Goal: Navigation & Orientation: Find specific page/section

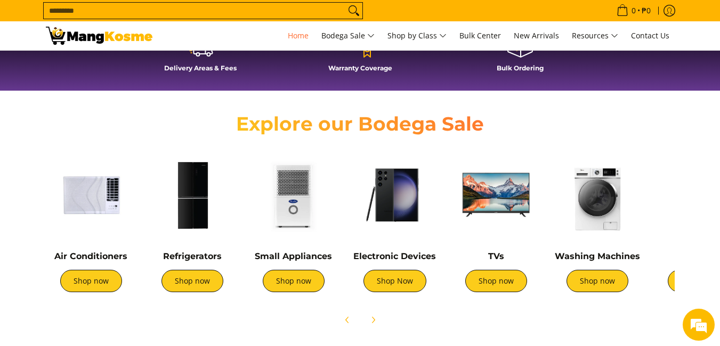
scroll to position [0, 424]
click at [199, 193] on img at bounding box center [192, 195] width 91 height 91
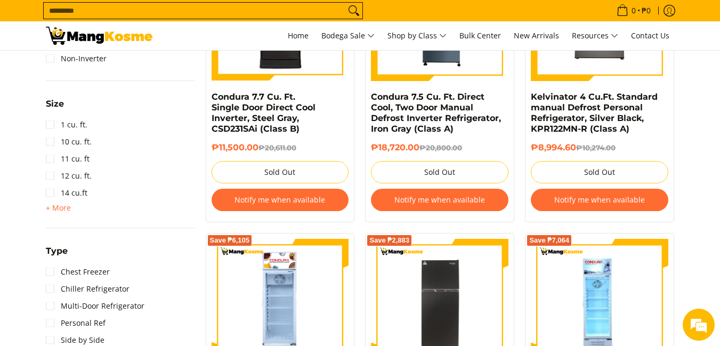
scroll to position [639, 0]
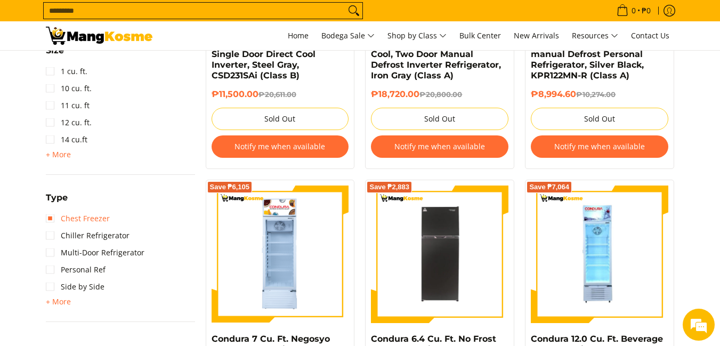
click at [106, 217] on link "Chest Freezer" at bounding box center [78, 218] width 64 height 17
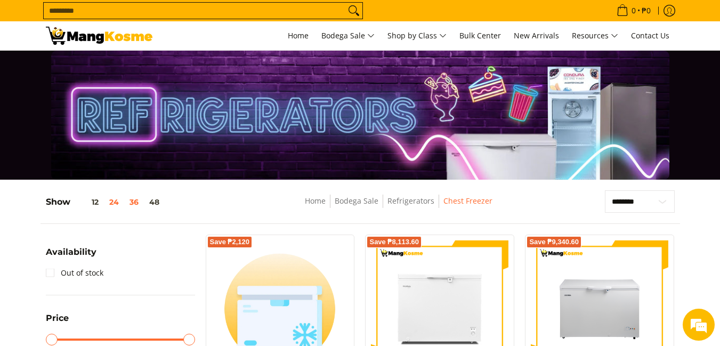
click at [137, 204] on button "36" at bounding box center [134, 202] width 20 height 9
click at [159, 200] on button "48" at bounding box center [154, 202] width 21 height 9
click at [412, 202] on link "Refrigerators" at bounding box center [410, 201] width 47 height 10
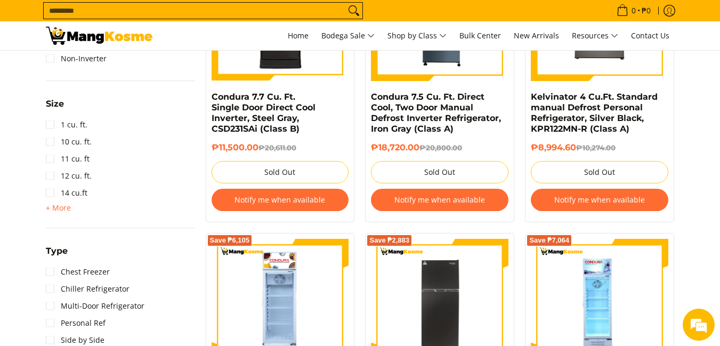
scroll to position [639, 0]
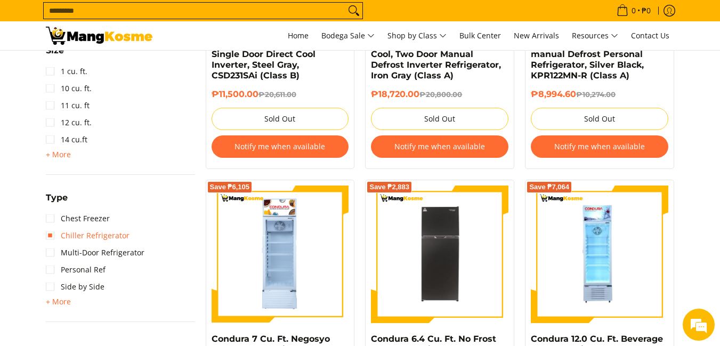
click at [104, 234] on link "Chiller Refrigerator" at bounding box center [88, 235] width 84 height 17
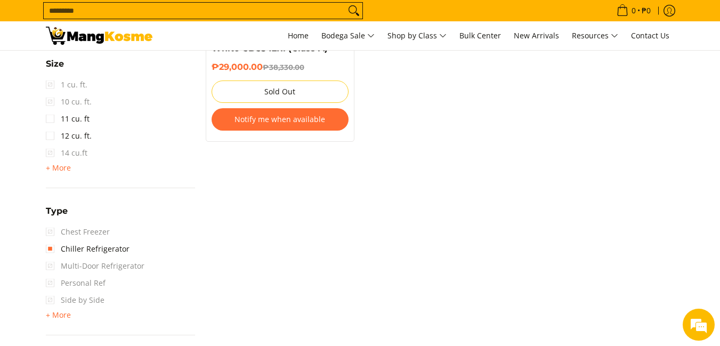
scroll to position [726, 0]
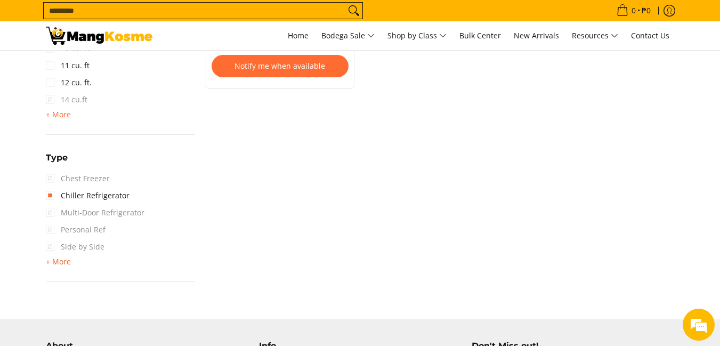
click at [66, 263] on span "+ More" at bounding box center [58, 261] width 25 height 9
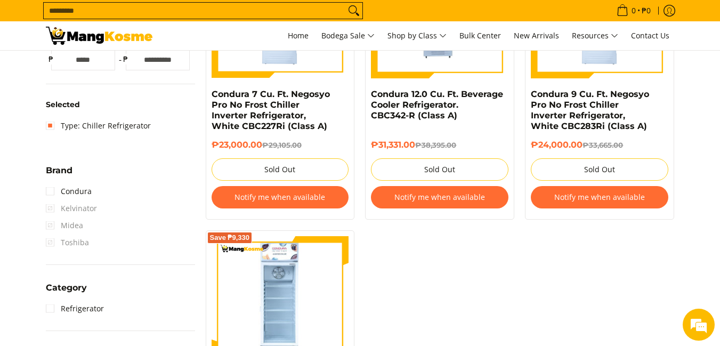
scroll to position [246, 0]
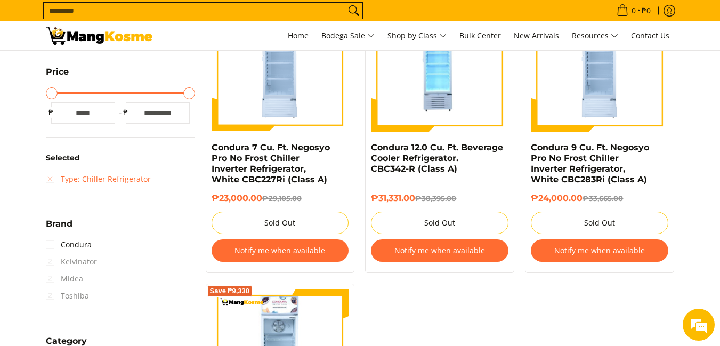
click at [49, 180] on link "Type: Chiller Refrigerator" at bounding box center [98, 178] width 105 height 17
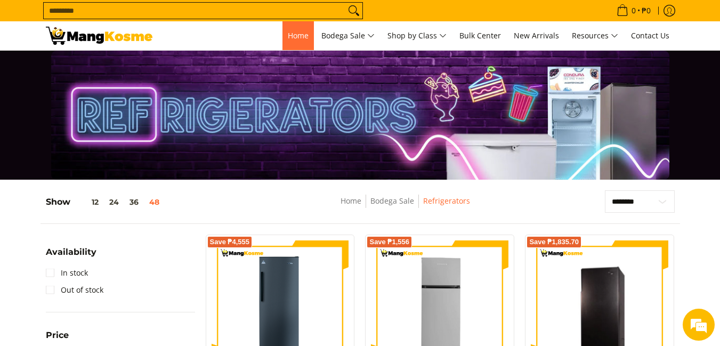
click at [300, 35] on span "Home" at bounding box center [298, 35] width 21 height 10
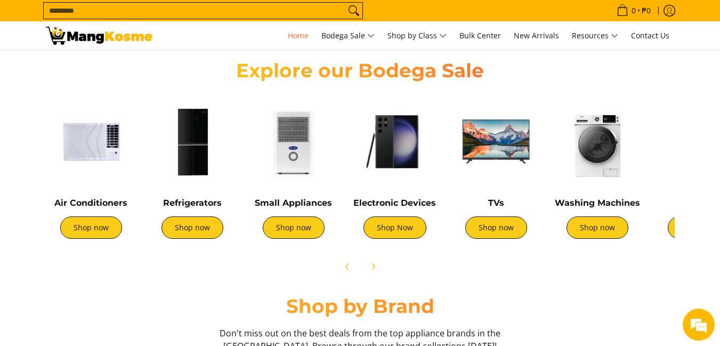
scroll to position [0, 1271]
click at [394, 141] on img at bounding box center [394, 141] width 91 height 91
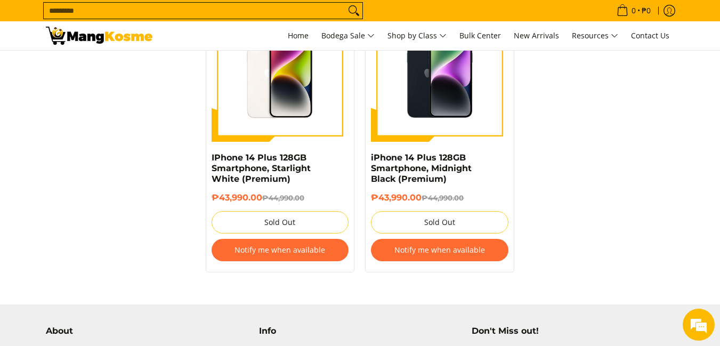
scroll to position [2495, 0]
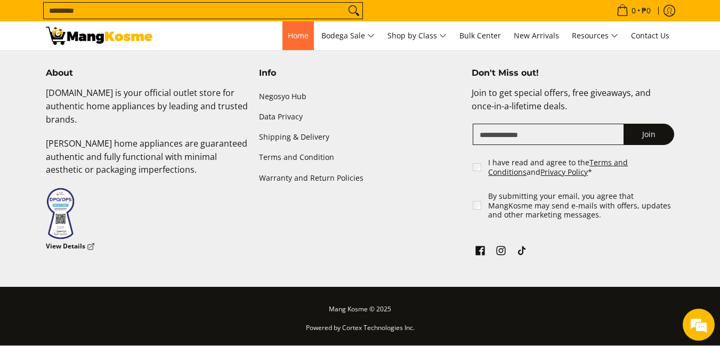
click at [288, 32] on span "Home" at bounding box center [298, 35] width 21 height 10
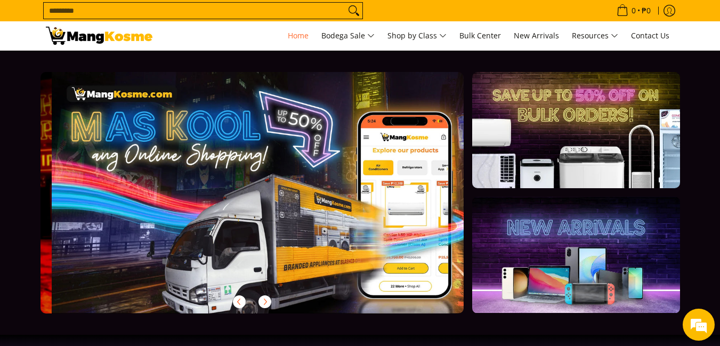
scroll to position [0, 424]
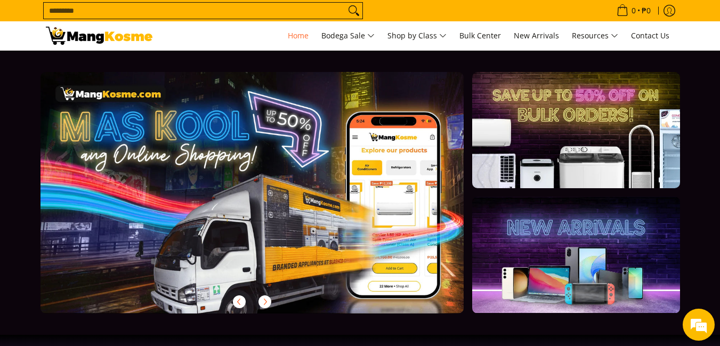
click at [599, 133] on link at bounding box center [575, 130] width 207 height 116
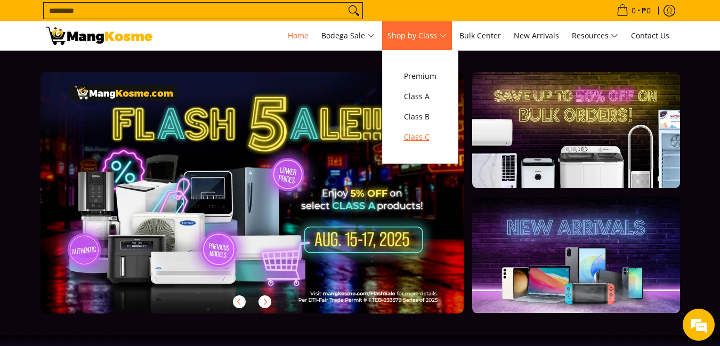
click at [428, 134] on span "Class C" at bounding box center [420, 137] width 32 height 13
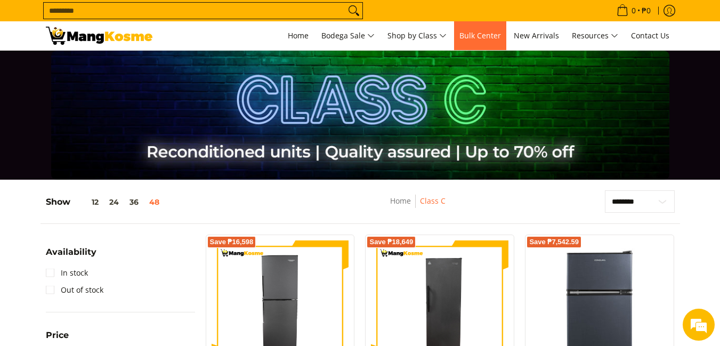
click at [479, 35] on span "Bulk Center" at bounding box center [480, 35] width 42 height 10
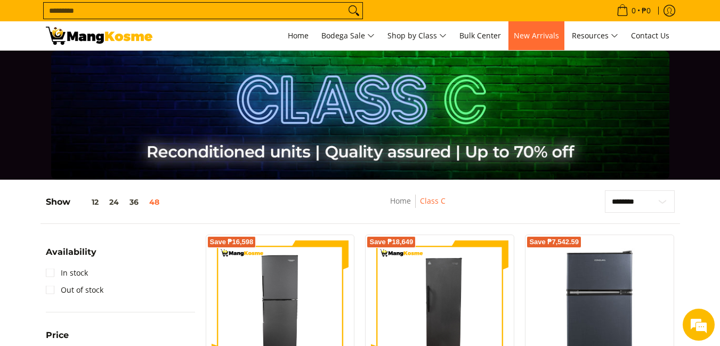
click at [547, 36] on span "New Arrivals" at bounding box center [536, 35] width 45 height 10
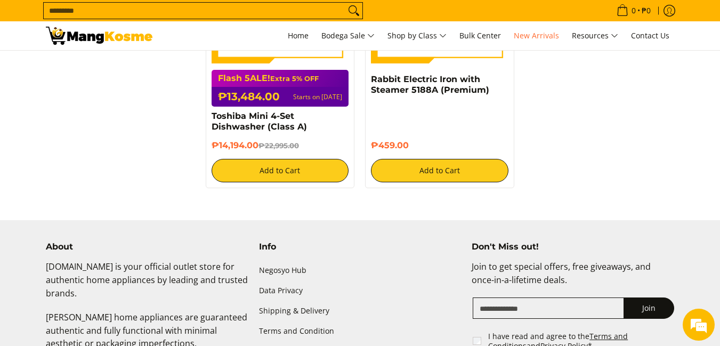
scroll to position [2091, 0]
